Goal: Information Seeking & Learning: Compare options

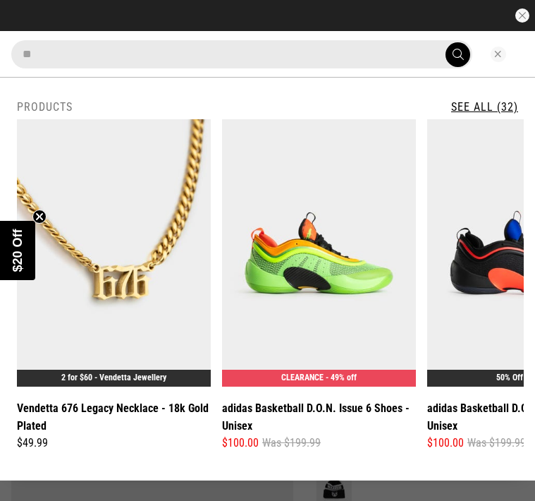
click at [496, 49] on button "Close search" at bounding box center [499, 55] width 16 height 16
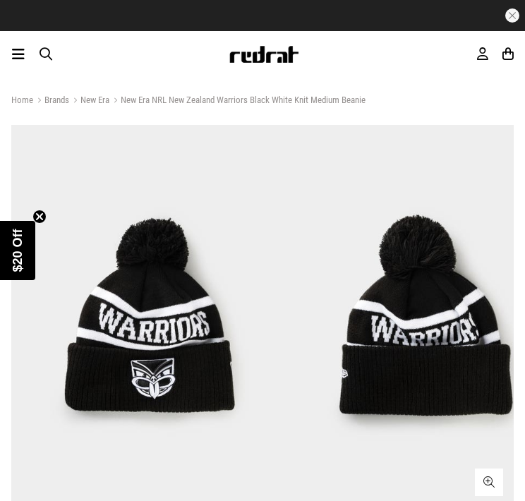
click at [25, 59] on icon at bounding box center [18, 54] width 13 height 17
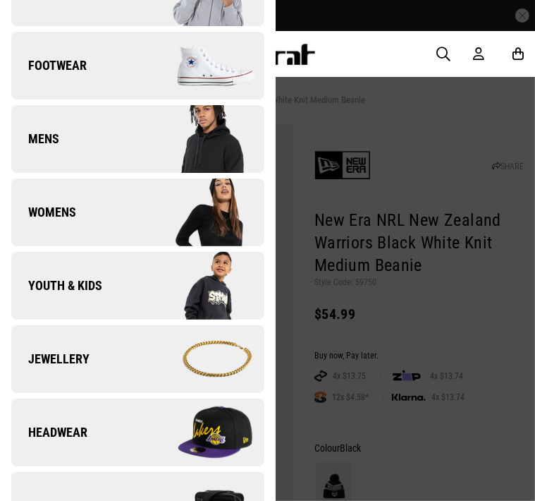
scroll to position [423, 0]
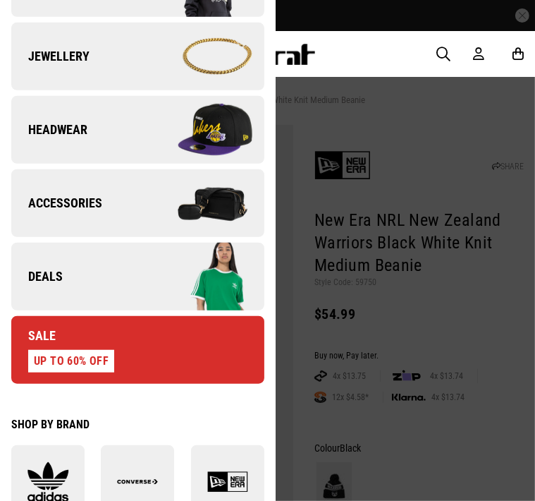
click at [112, 288] on link "Deals" at bounding box center [137, 277] width 253 height 68
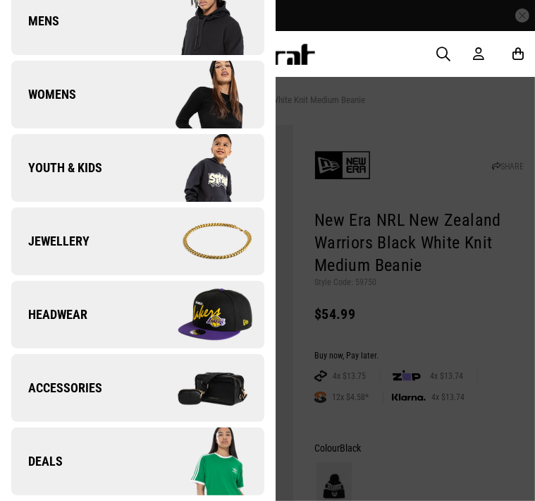
scroll to position [0, 0]
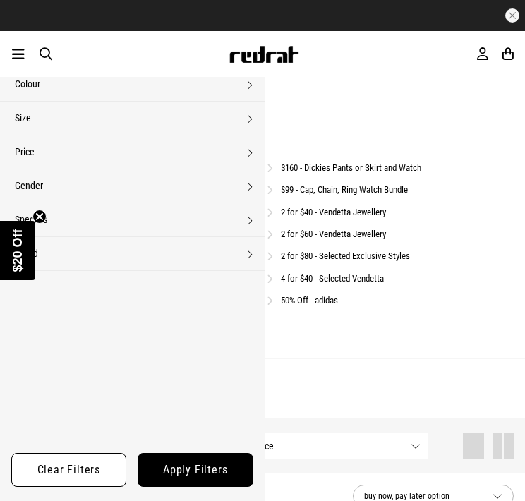
drag, startPoint x: 231, startPoint y: 191, endPoint x: 220, endPoint y: 191, distance: 11.3
click at [154, 207] on link "2 for $100 - Puma Hoods & Trackies" at bounding box center [89, 212] width 129 height 11
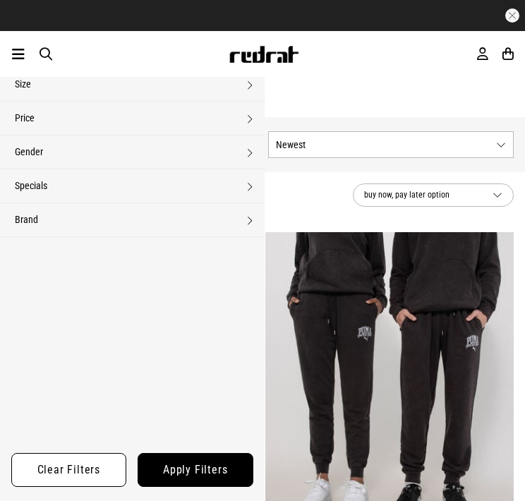
click at [94, 293] on img at bounding box center [135, 406] width 248 height 348
click at [273, 283] on img at bounding box center [389, 405] width 248 height 348
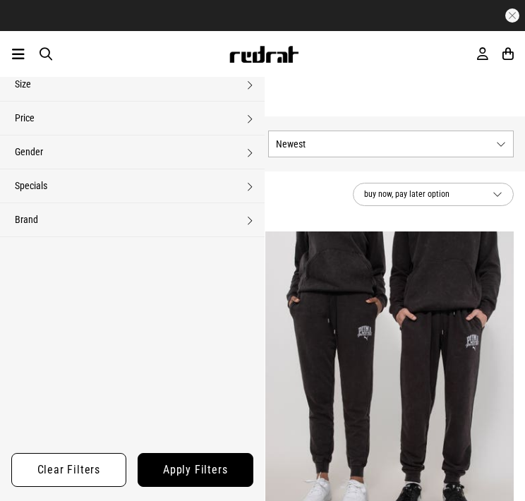
scroll to position [353, 0]
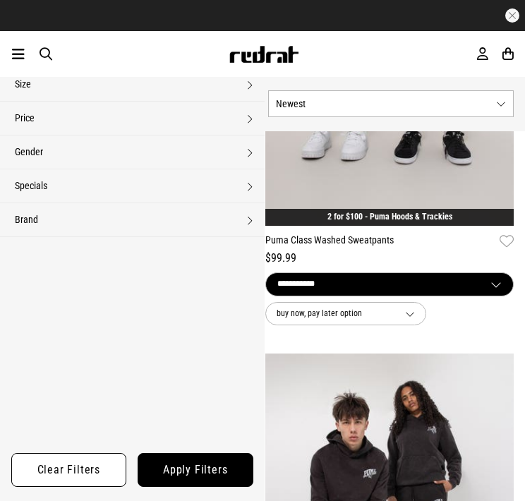
scroll to position [353, 0]
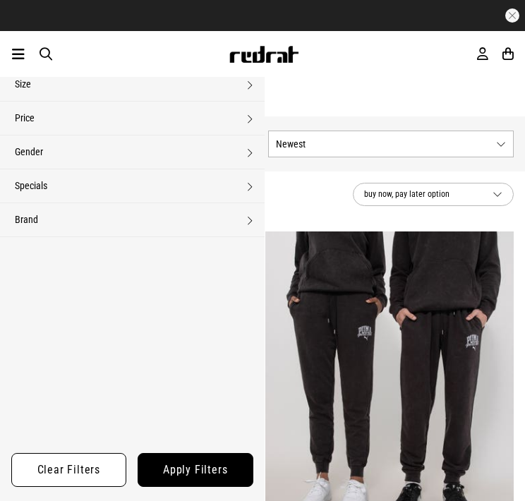
scroll to position [705, 0]
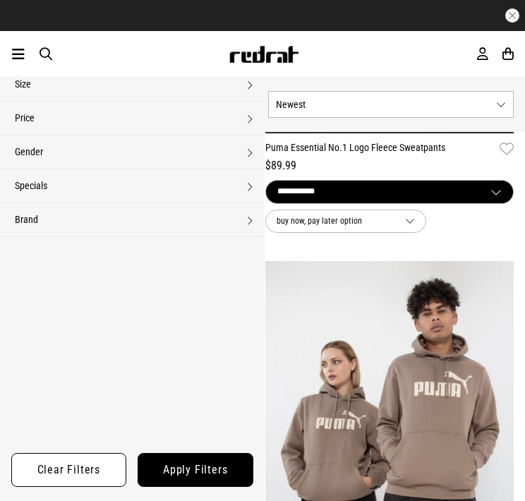
scroll to position [1410, 0]
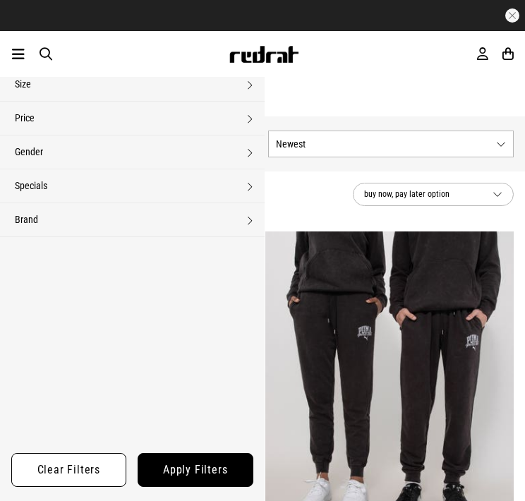
scroll to position [1410, 0]
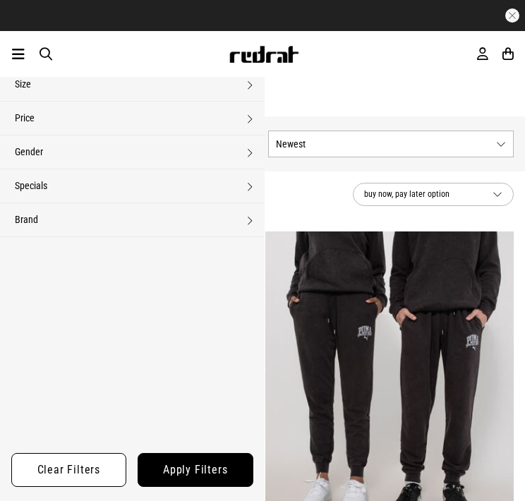
scroll to position [2045, 0]
